Goal: Information Seeking & Learning: Find specific fact

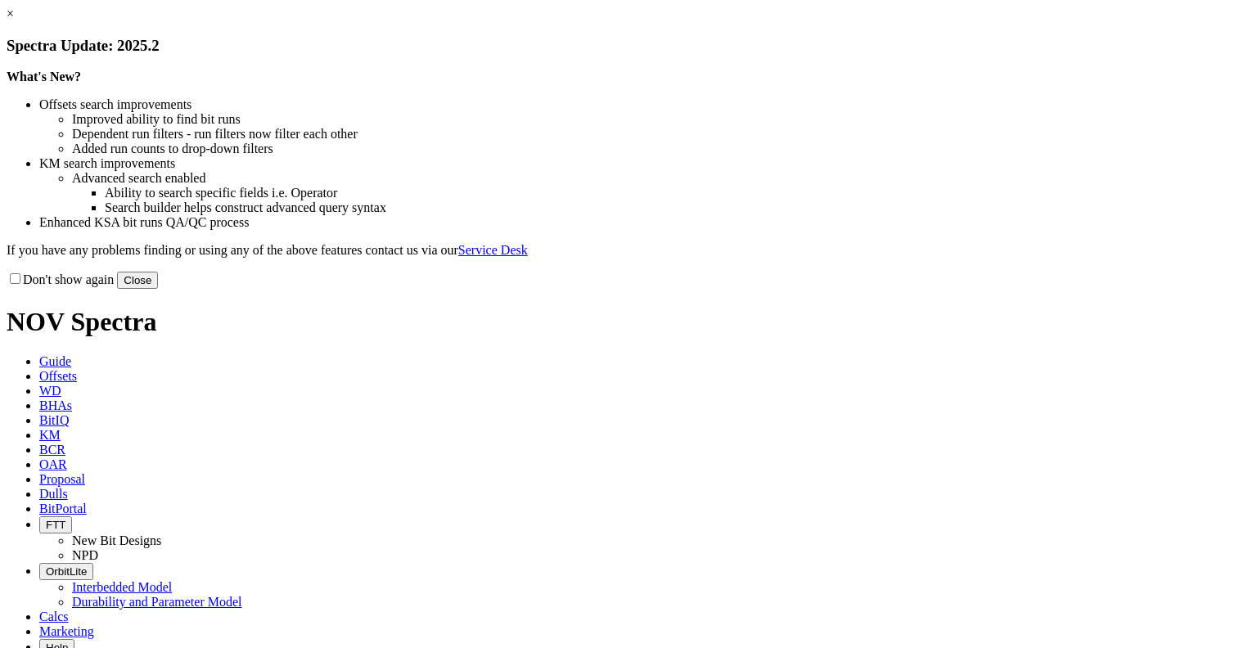
click at [14, 20] on link "×" at bounding box center [10, 14] width 7 height 14
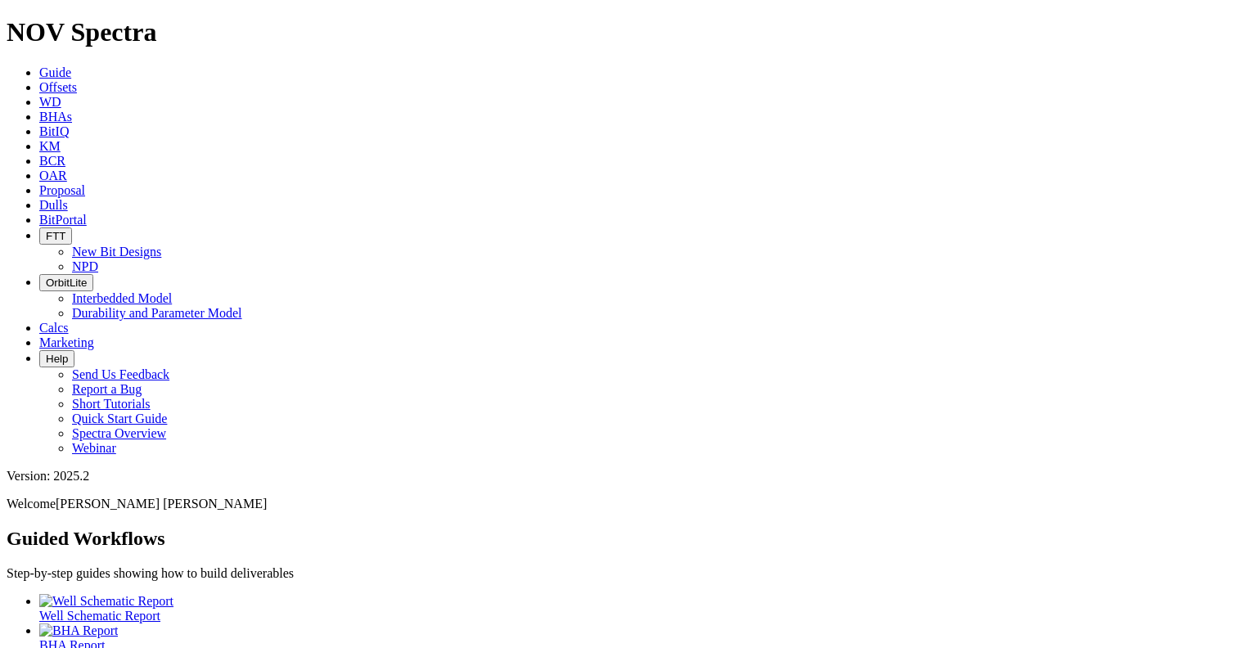
click at [61, 139] on span "KM" at bounding box center [49, 146] width 21 height 14
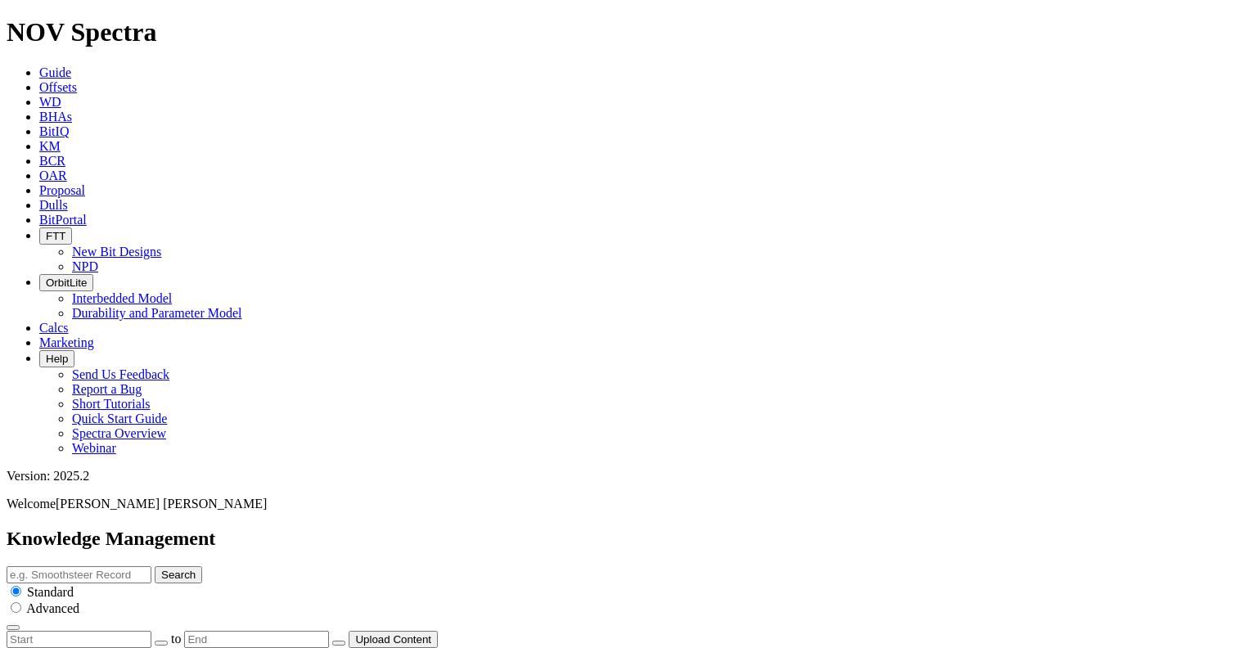
click at [151, 566] on input "text" at bounding box center [79, 574] width 145 height 17
type input "spiral blade"
click at [155, 566] on button "Search" at bounding box center [178, 574] width 47 height 17
click at [87, 213] on span "BitPortal" at bounding box center [62, 220] width 47 height 14
